Goal: Transaction & Acquisition: Download file/media

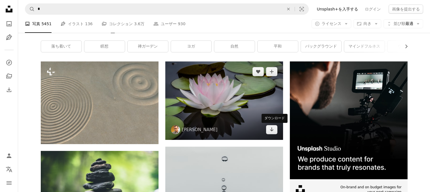
scroll to position [80, 0]
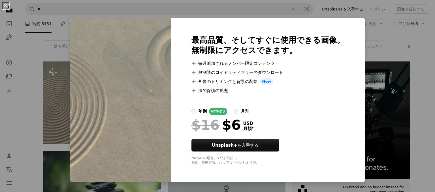
click at [375, 44] on div "An X shape 最高品質、そしてすぐに使用できる画像。 無制限にアクセスできます。 A plus sign 毎月追加されるメンバー限定コンテンツ A p…" at bounding box center [217, 96] width 435 height 192
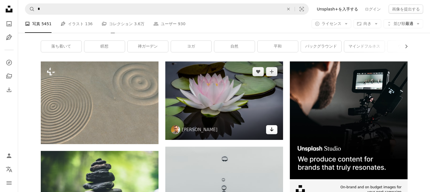
click at [275, 126] on link "Arrow pointing down" at bounding box center [271, 129] width 11 height 9
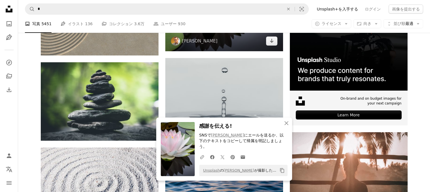
scroll to position [187, 0]
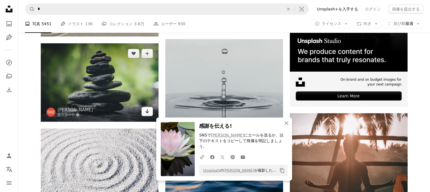
click at [146, 112] on icon "Arrow pointing down" at bounding box center [147, 111] width 5 height 7
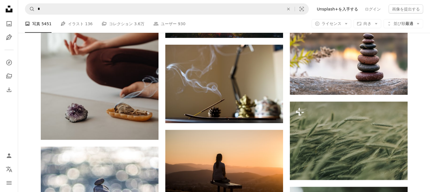
scroll to position [437, 0]
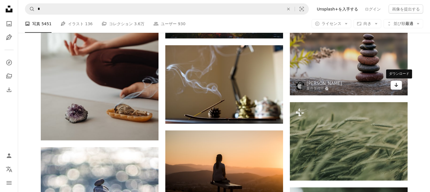
click at [396, 88] on icon "Arrow pointing down" at bounding box center [396, 84] width 5 height 7
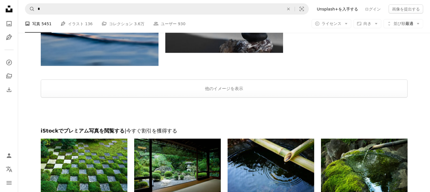
scroll to position [849, 0]
